Goal: Information Seeking & Learning: Learn about a topic

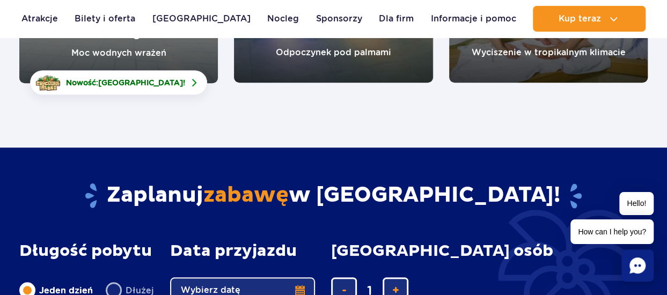
scroll to position [215, 0]
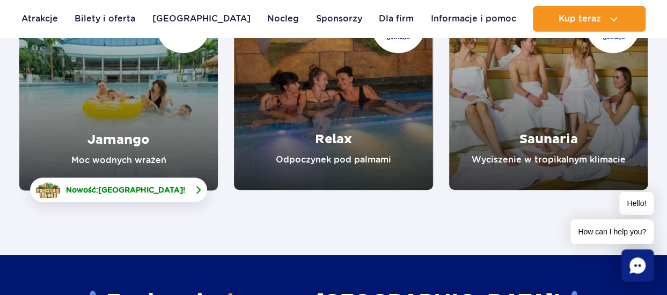
click at [128, 196] on link "Nowość: Crocodile Island !" at bounding box center [118, 190] width 177 height 25
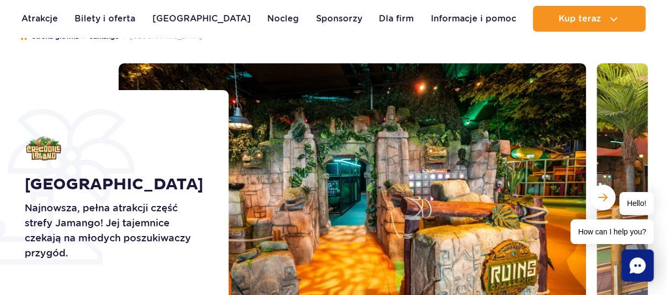
scroll to position [107, 0]
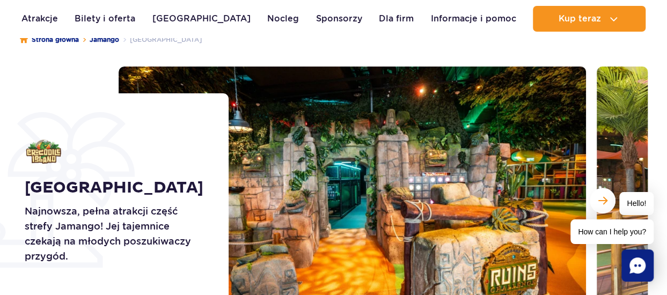
click at [597, 198] on div "Hello! How can I help you?" at bounding box center [612, 218] width 83 height 52
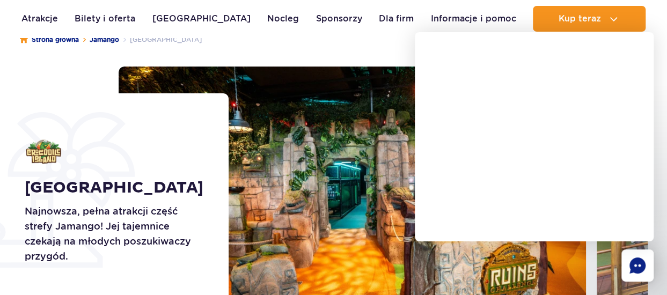
click at [340, 198] on img at bounding box center [353, 201] width 468 height 268
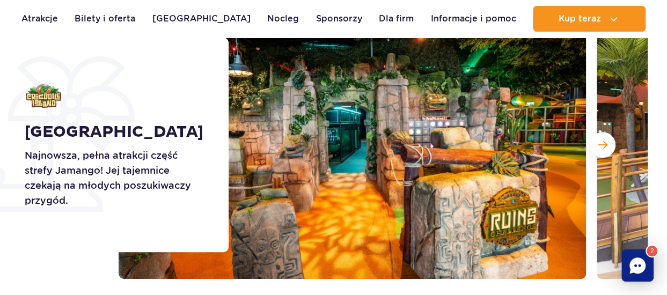
scroll to position [155, 0]
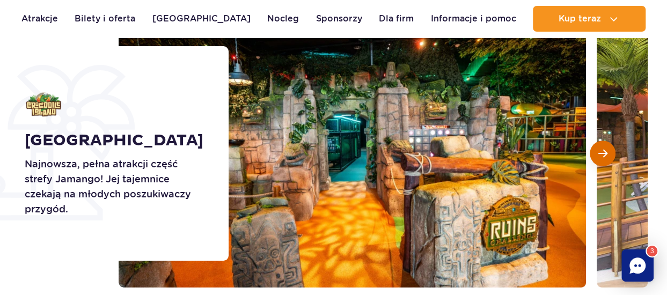
click at [610, 154] on button "Następny slajd" at bounding box center [603, 154] width 26 height 26
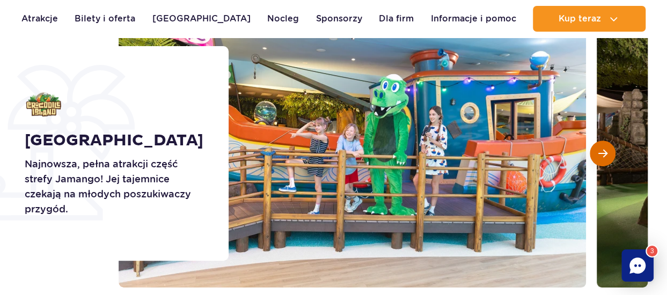
click at [609, 153] on button "Następny slajd" at bounding box center [603, 154] width 26 height 26
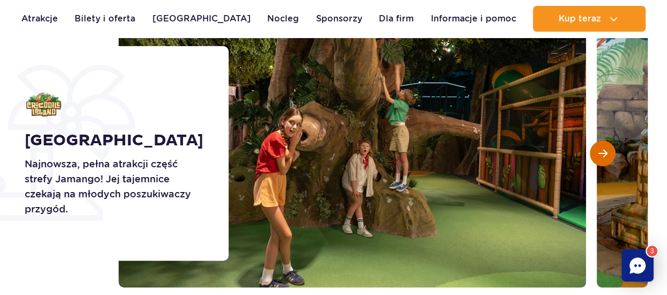
click at [609, 153] on button "Następny slajd" at bounding box center [603, 154] width 26 height 26
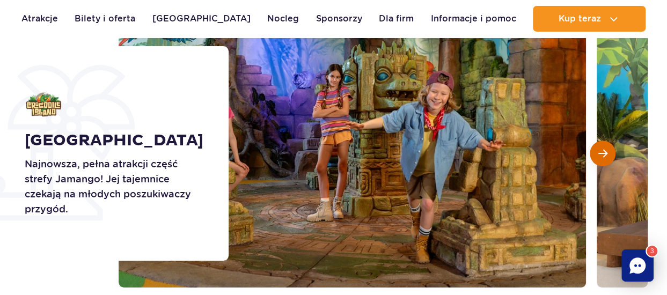
click at [601, 158] on button "Następny slajd" at bounding box center [603, 154] width 26 height 26
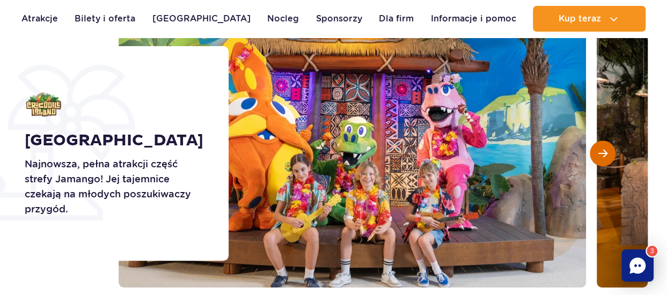
click at [601, 158] on button "Następny slajd" at bounding box center [603, 154] width 26 height 26
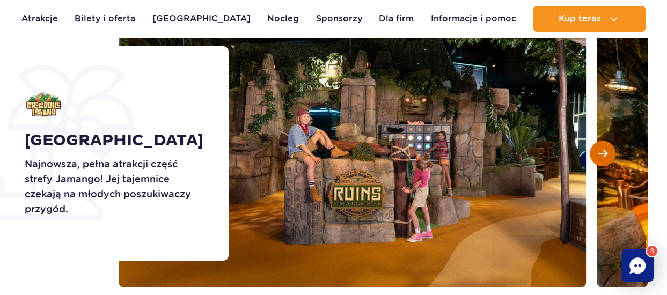
click at [601, 158] on button "Następny slajd" at bounding box center [603, 154] width 26 height 26
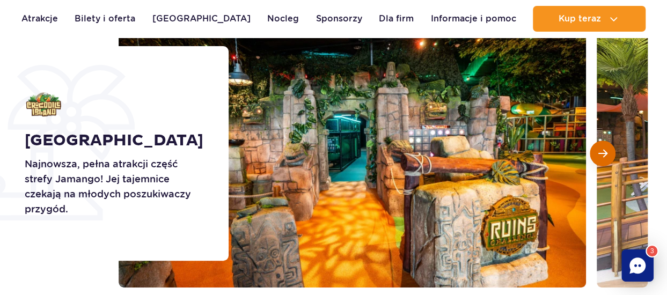
click at [601, 158] on button "Następny slajd" at bounding box center [603, 154] width 26 height 26
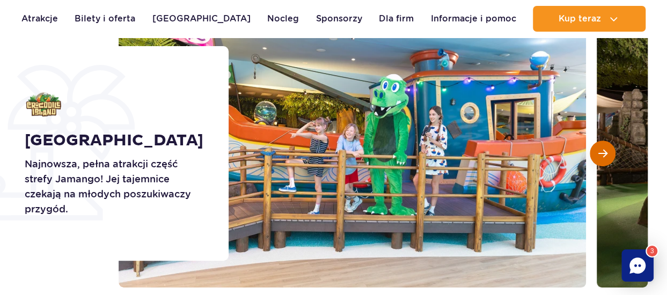
click at [601, 158] on button "Następny slajd" at bounding box center [603, 154] width 26 height 26
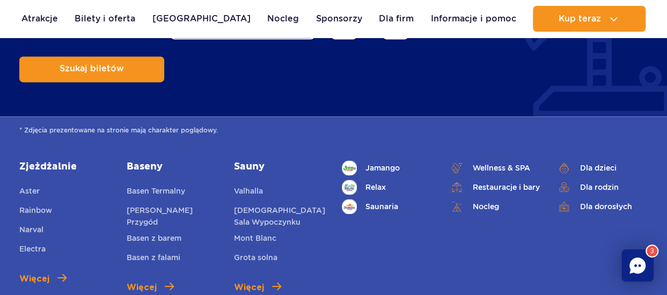
scroll to position [2732, 0]
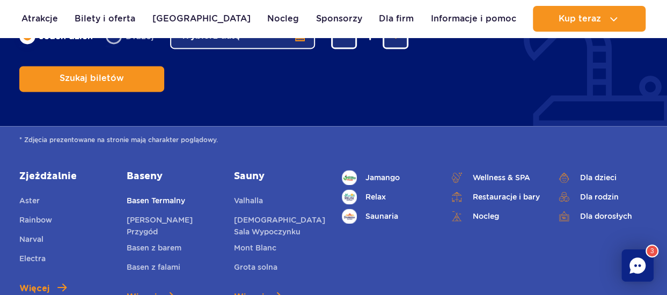
click at [158, 195] on link "Basen Termalny" at bounding box center [156, 202] width 59 height 15
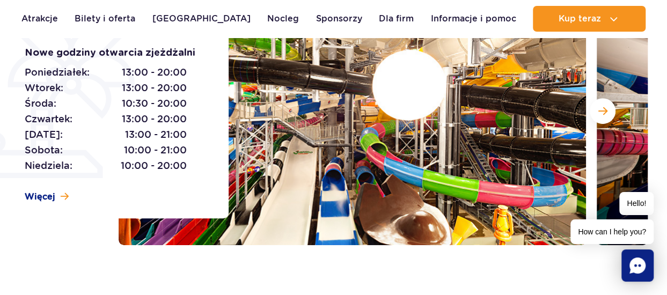
scroll to position [215, 0]
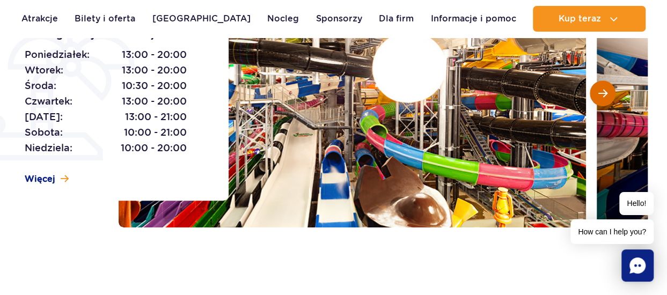
click at [607, 97] on span "Następny slajd" at bounding box center [603, 94] width 9 height 10
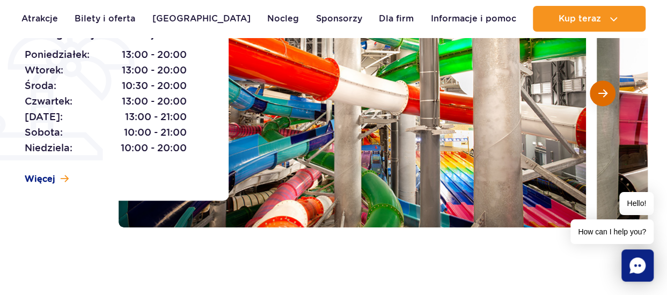
click at [606, 97] on span "Następny slajd" at bounding box center [603, 94] width 9 height 10
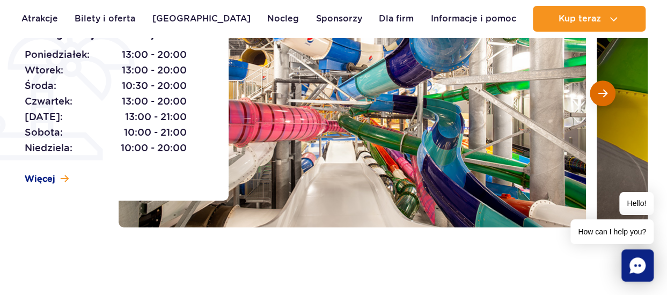
click at [606, 97] on span "Następny slajd" at bounding box center [603, 94] width 9 height 10
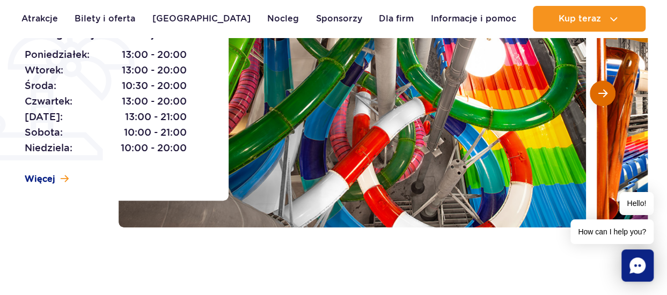
click at [605, 97] on span "Następny slajd" at bounding box center [603, 94] width 9 height 10
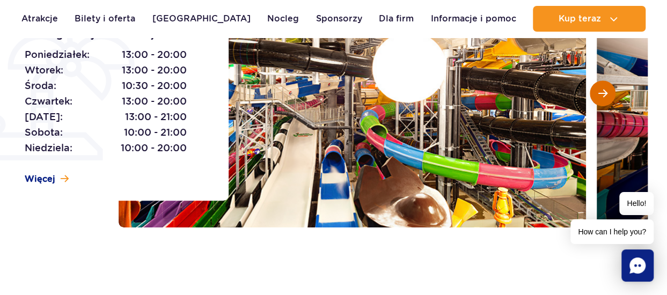
click at [605, 97] on span "Następny slajd" at bounding box center [603, 94] width 9 height 10
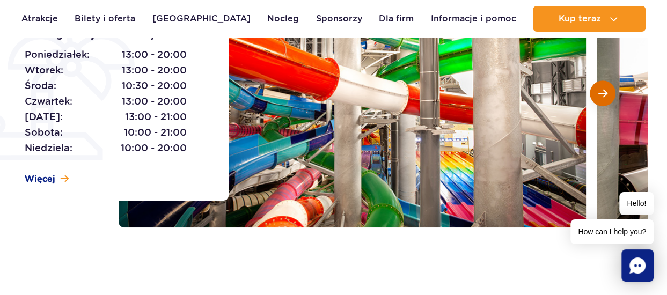
click at [605, 97] on span "Następny slajd" at bounding box center [603, 94] width 9 height 10
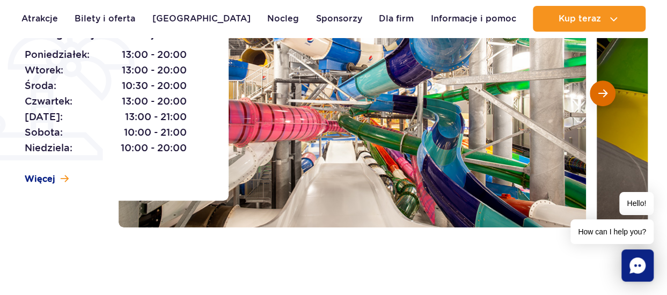
click at [605, 97] on span "Następny slajd" at bounding box center [603, 94] width 9 height 10
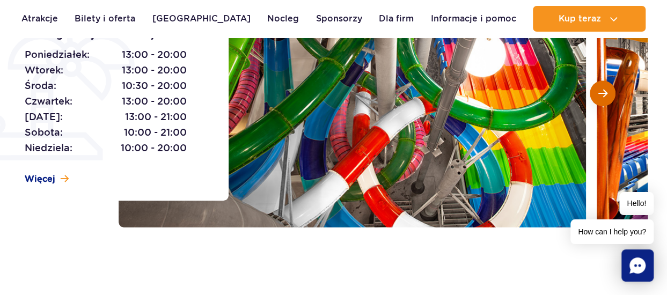
click at [605, 97] on span "Następny slajd" at bounding box center [603, 94] width 9 height 10
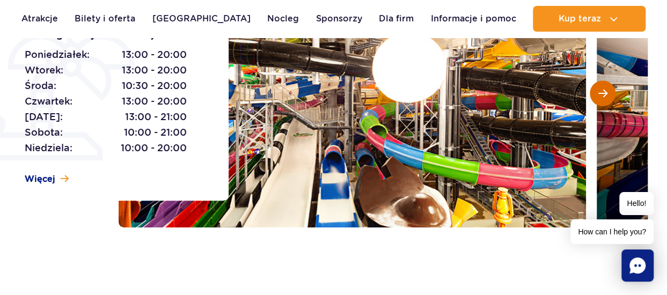
click at [605, 97] on span "Następny slajd" at bounding box center [603, 94] width 9 height 10
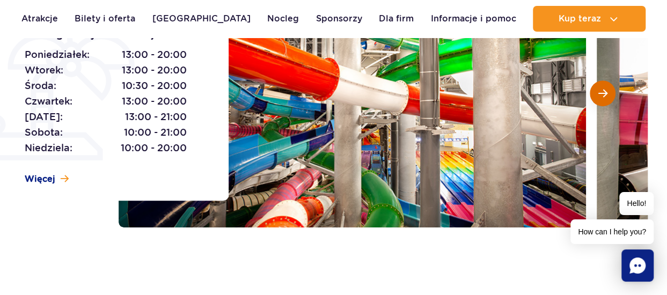
click at [605, 97] on span "Następny slajd" at bounding box center [603, 94] width 9 height 10
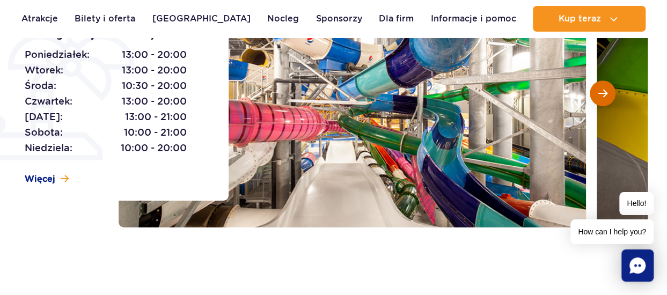
click at [605, 97] on span "Następny slajd" at bounding box center [603, 94] width 9 height 10
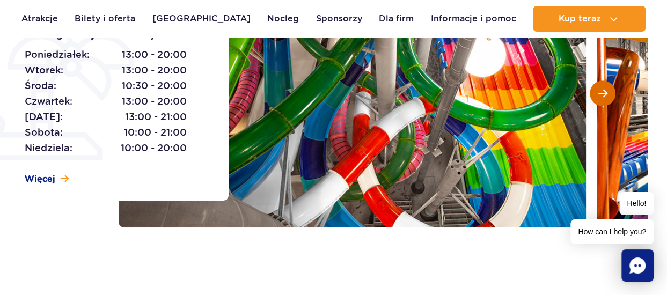
click at [605, 97] on span "Następny slajd" at bounding box center [603, 94] width 9 height 10
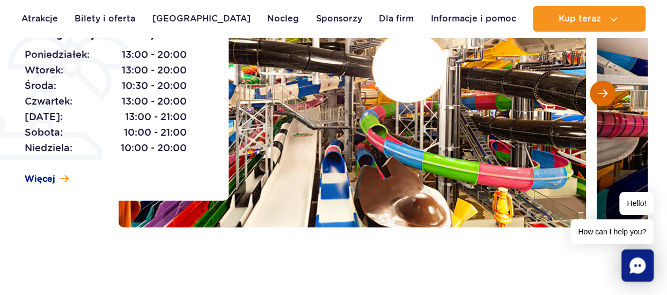
click at [605, 97] on span "Następny slajd" at bounding box center [603, 94] width 9 height 10
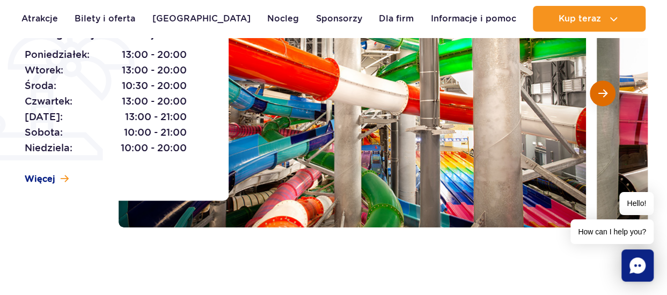
click at [605, 97] on span "Następny slajd" at bounding box center [603, 94] width 9 height 10
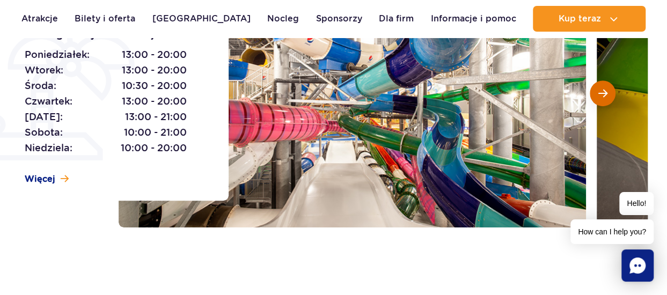
click at [605, 97] on span "Następny slajd" at bounding box center [603, 94] width 9 height 10
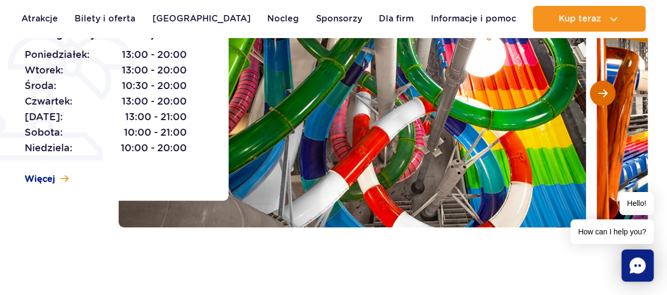
click at [605, 97] on span "Następny slajd" at bounding box center [603, 94] width 9 height 10
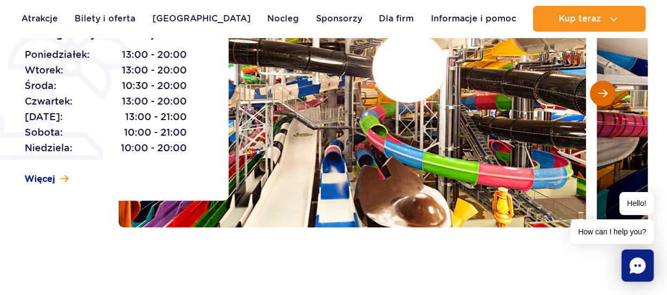
click at [605, 97] on span "Następny slajd" at bounding box center [603, 94] width 9 height 10
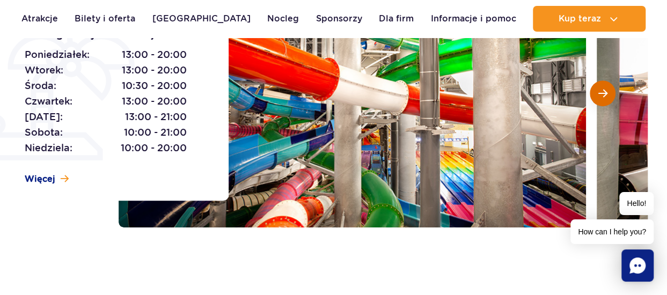
click at [605, 97] on span "Następny slajd" at bounding box center [603, 94] width 9 height 10
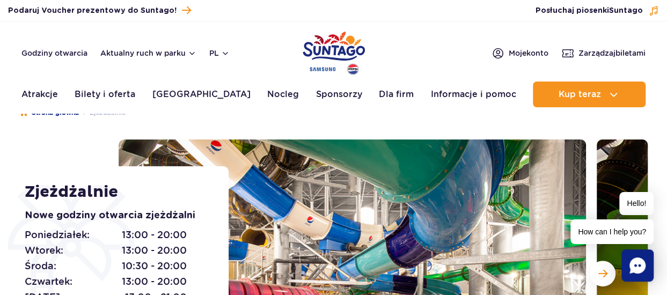
scroll to position [0, 0]
